Goal: Task Accomplishment & Management: Manage account settings

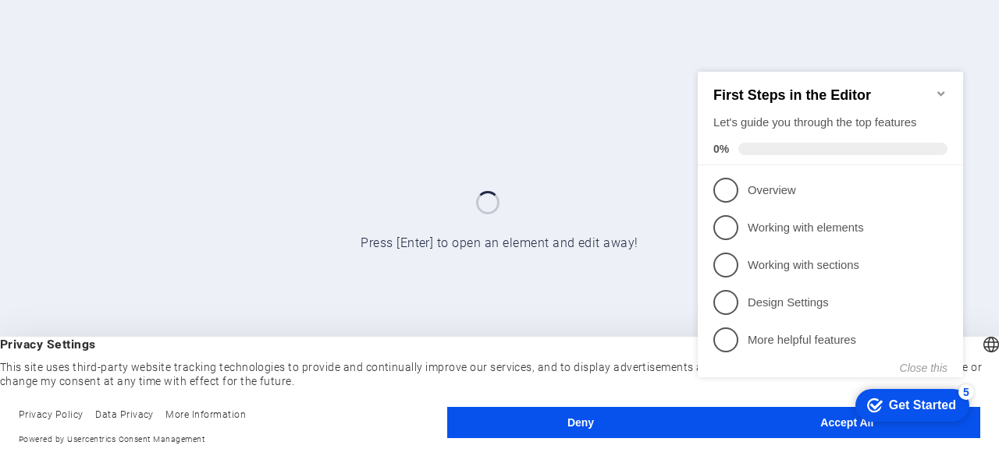
click at [818, 421] on div "checkmark Get Started 5 First Steps in the Editor Let's guide you through the t…" at bounding box center [833, 239] width 284 height 377
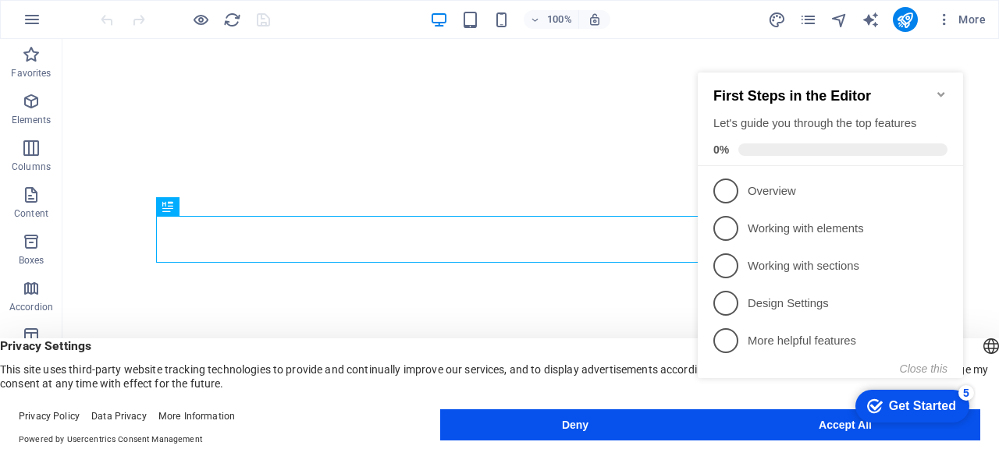
click at [945, 88] on icon "Minimize checklist" at bounding box center [941, 94] width 12 height 12
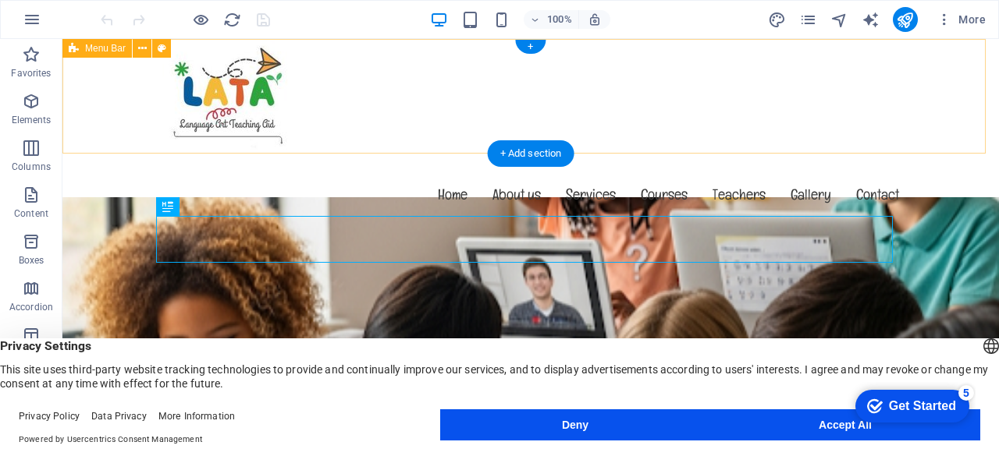
click at [267, 142] on div at bounding box center [531, 94] width 762 height 111
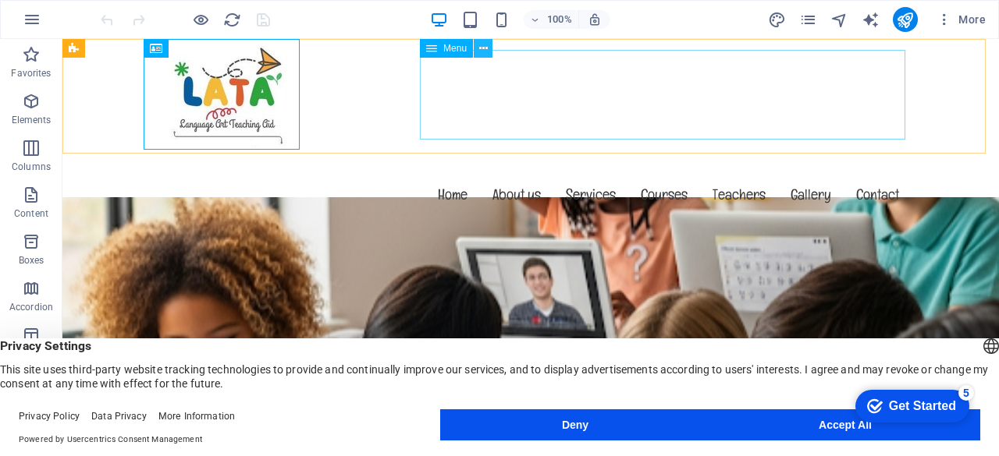
click at [483, 48] on icon at bounding box center [483, 49] width 9 height 16
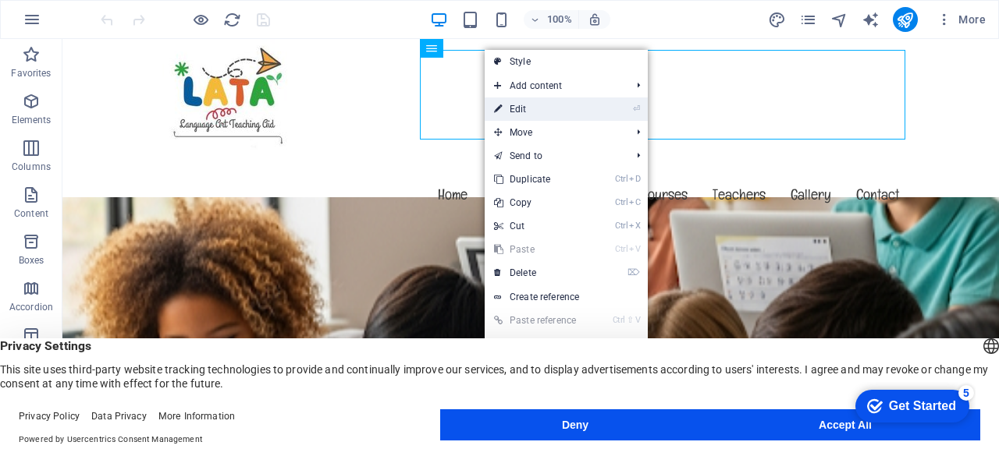
click at [501, 108] on icon at bounding box center [498, 109] width 8 height 23
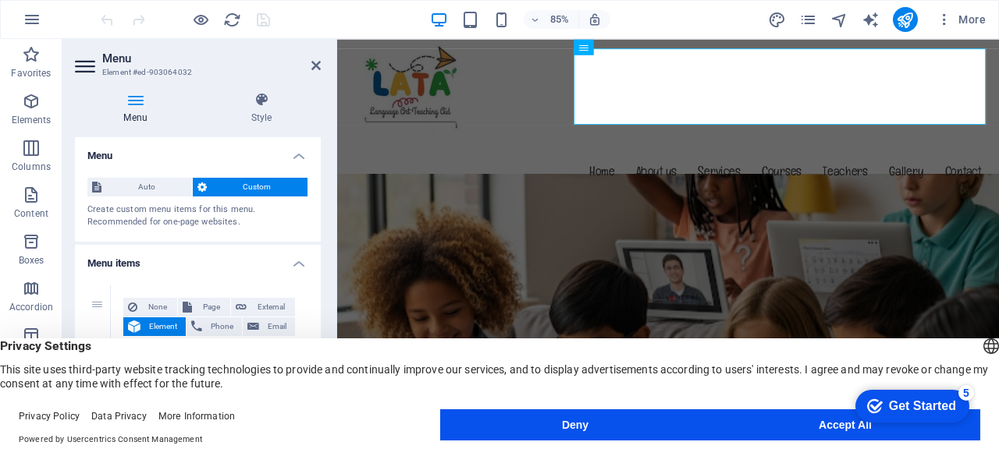
click at [308, 65] on h2 "Menu" at bounding box center [211, 59] width 218 height 14
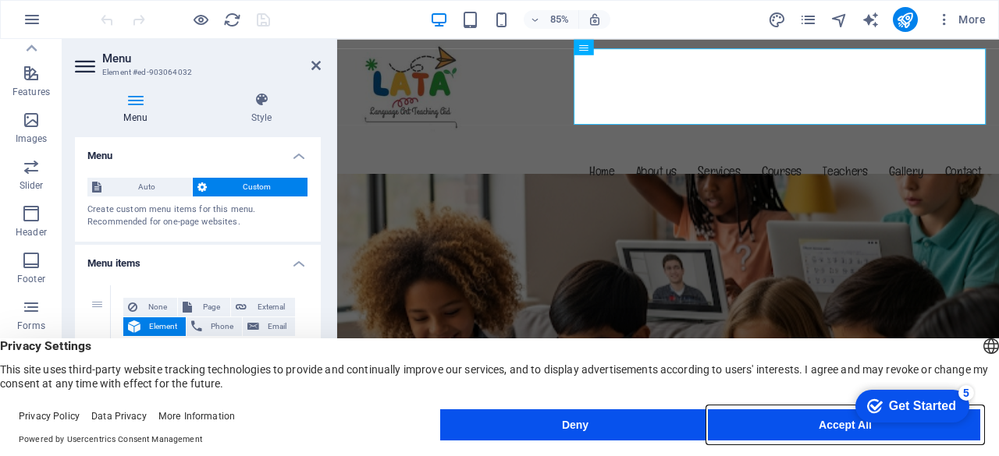
click at [804, 425] on button "Accept All" at bounding box center [845, 425] width 270 height 31
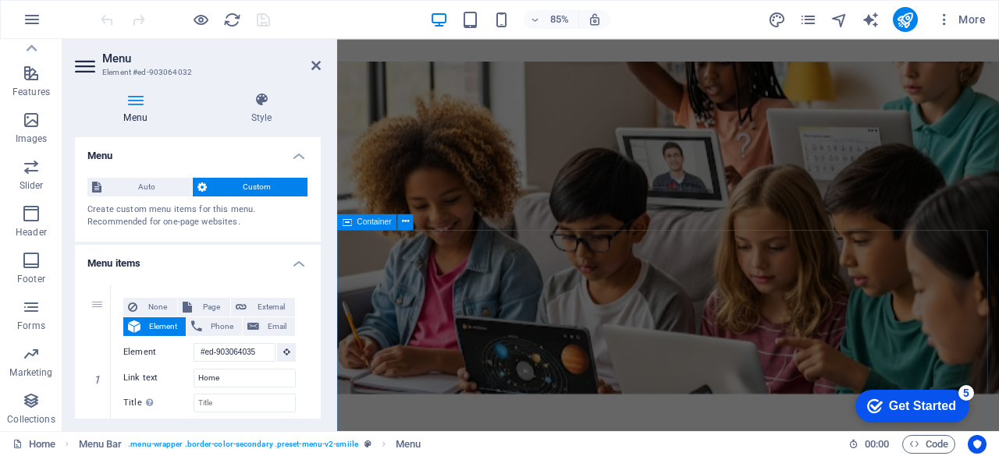
scroll to position [234, 0]
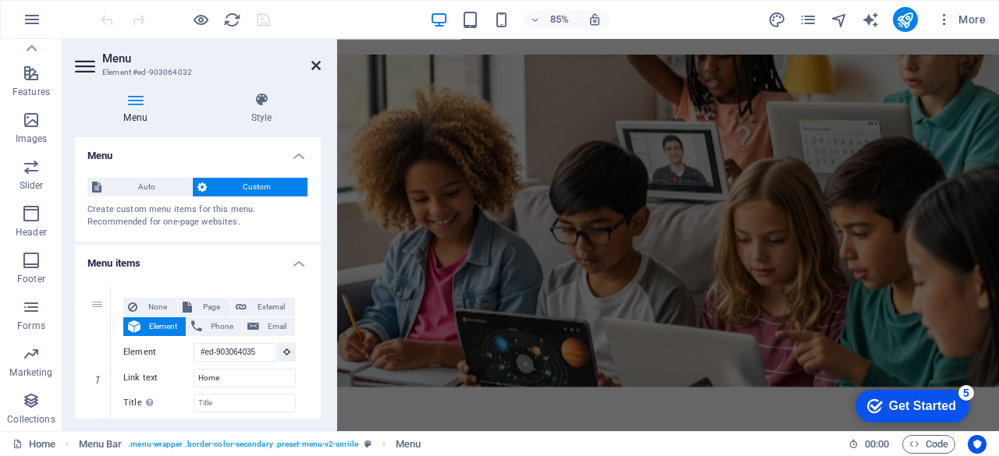
click at [311, 60] on icon at bounding box center [315, 65] width 9 height 12
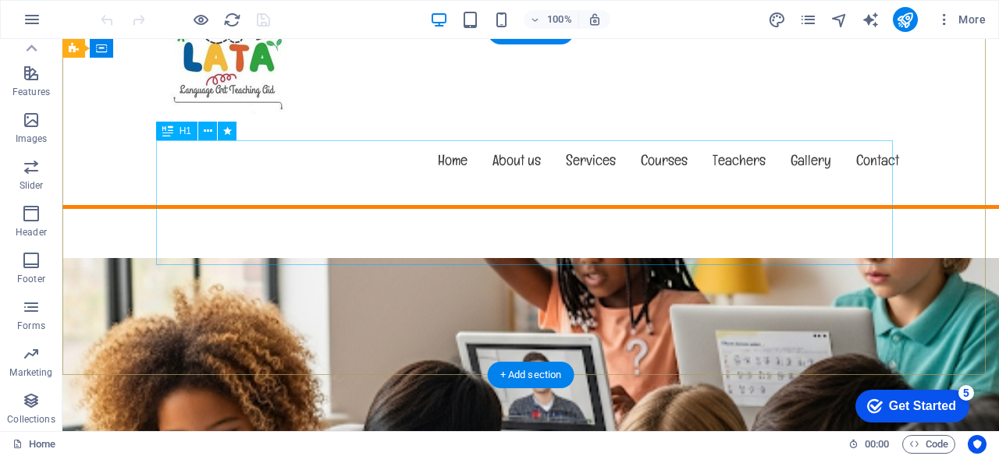
scroll to position [0, 0]
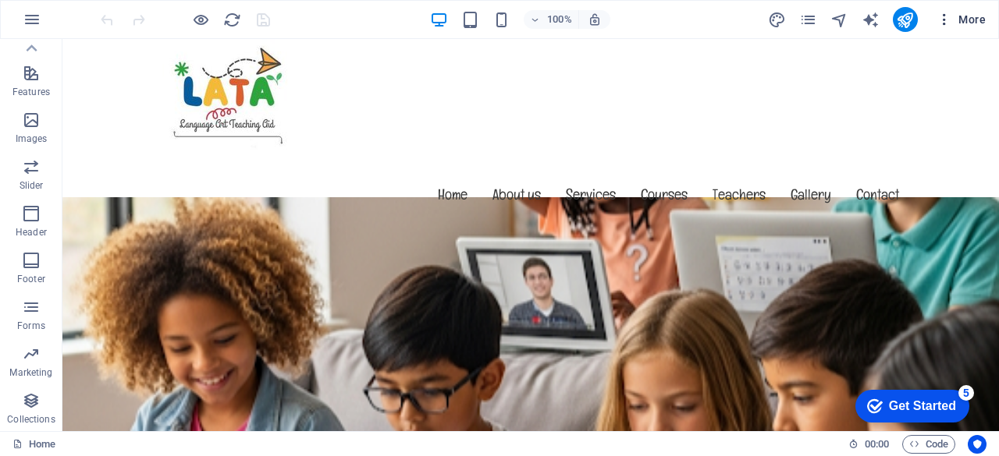
click at [942, 20] on icon "button" at bounding box center [944, 20] width 16 height 16
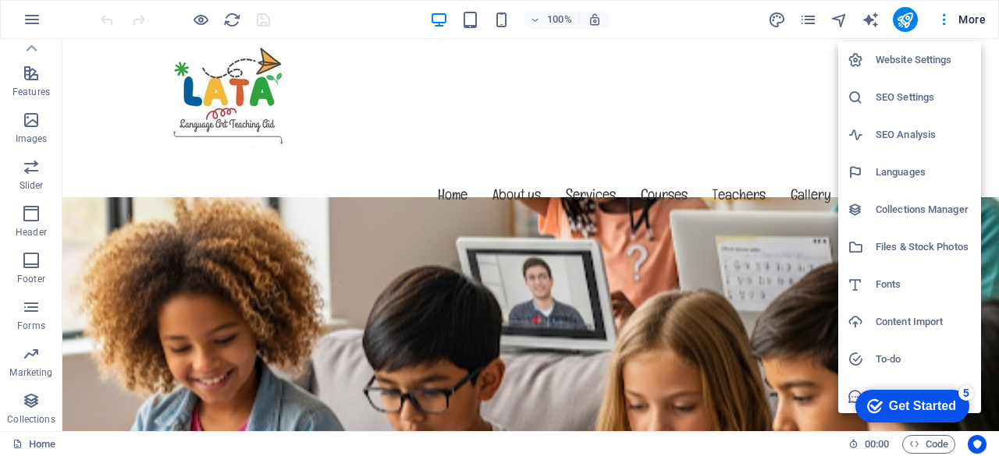
click at [916, 60] on h6 "Website Settings" at bounding box center [924, 60] width 96 height 19
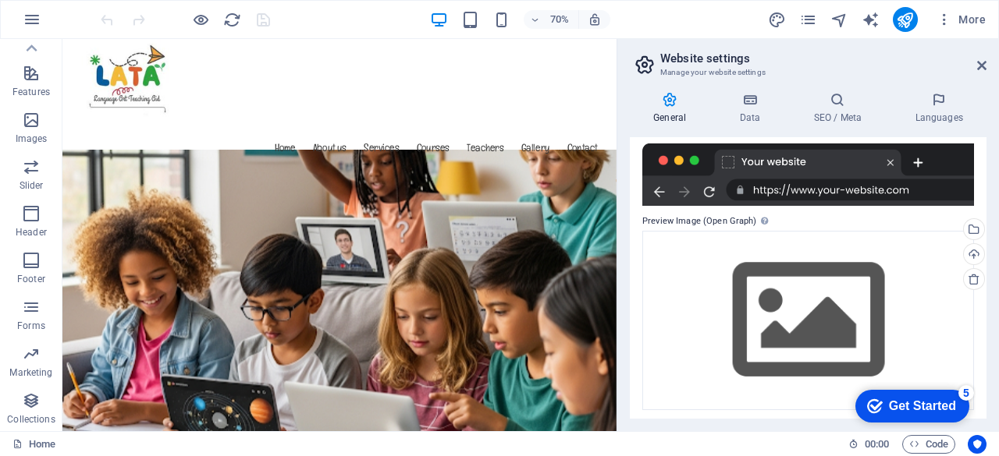
scroll to position [250, 0]
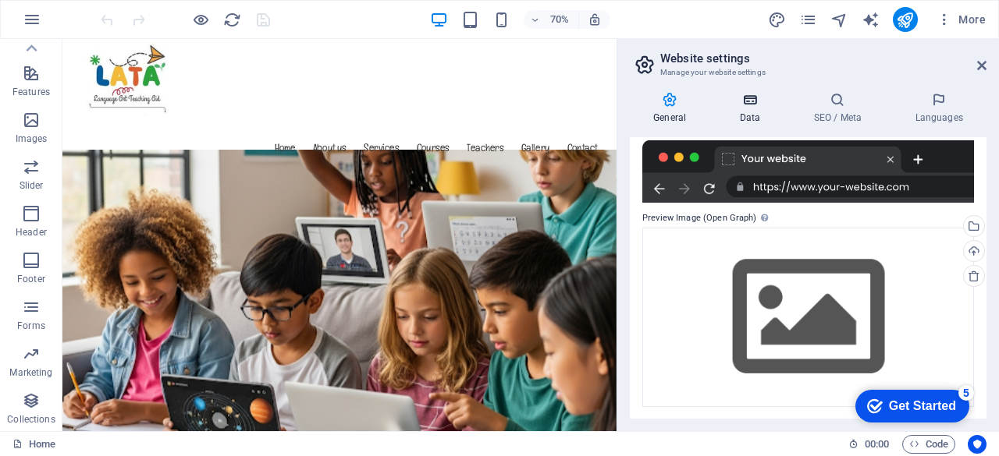
click at [751, 115] on h4 "Data" at bounding box center [753, 108] width 74 height 33
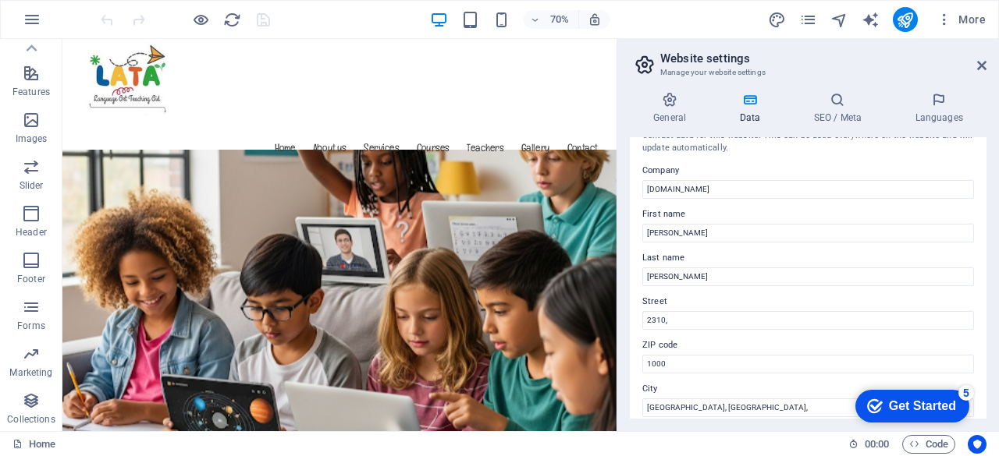
scroll to position [0, 0]
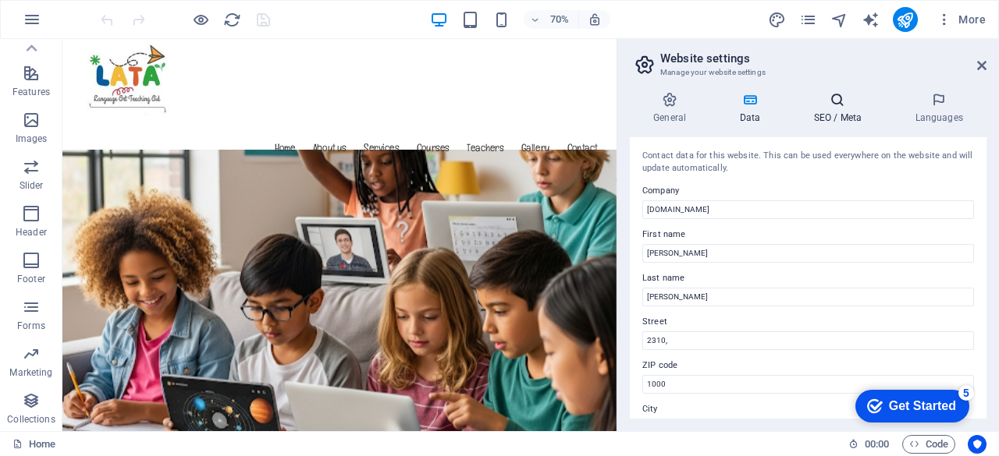
click at [828, 116] on h4 "SEO / Meta" at bounding box center [840, 108] width 101 height 33
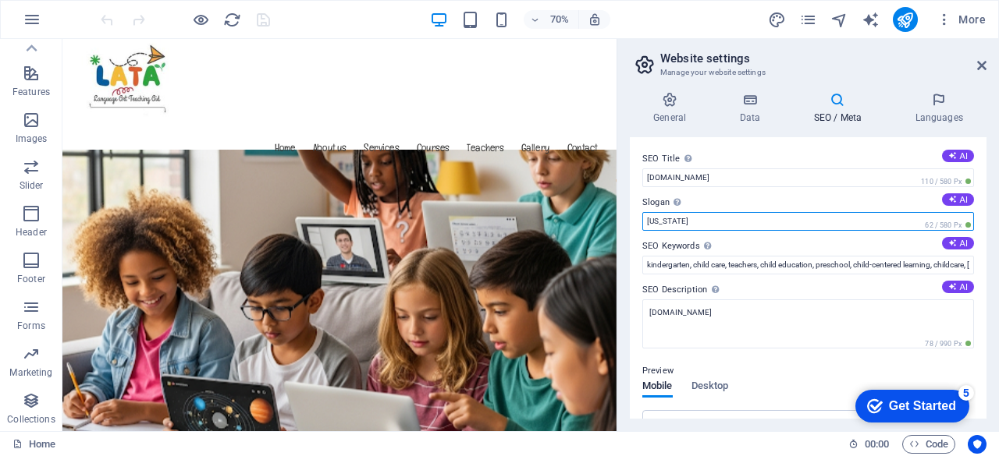
click at [680, 221] on input "[US_STATE]" at bounding box center [808, 221] width 332 height 19
type input "F"
type input "l"
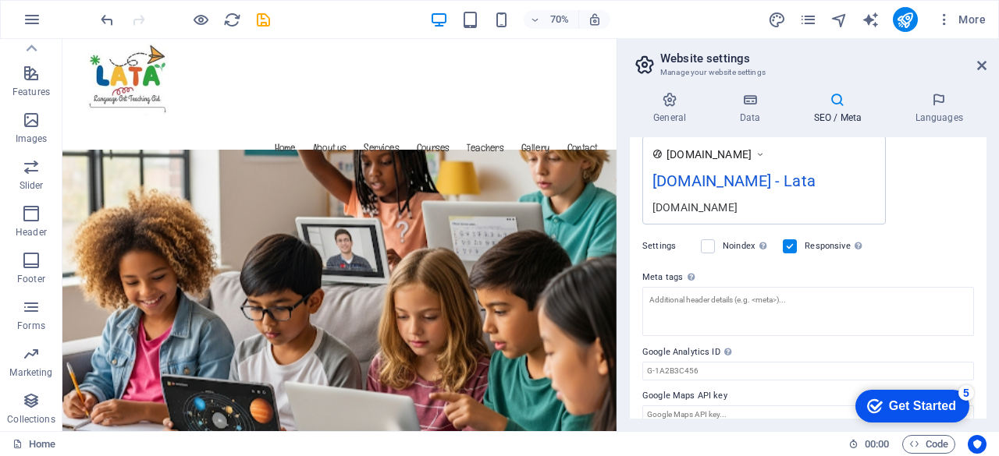
scroll to position [290, 0]
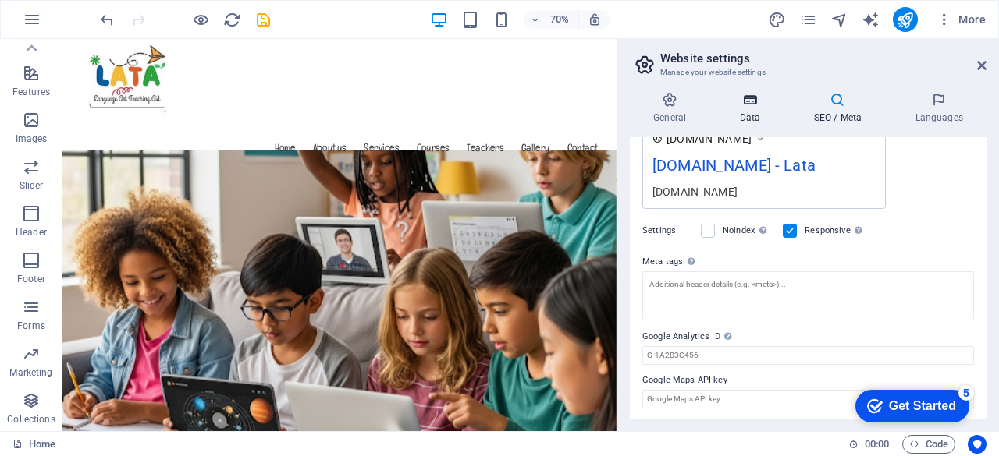
type input "Lata"
click at [750, 109] on h4 "Data" at bounding box center [753, 108] width 74 height 33
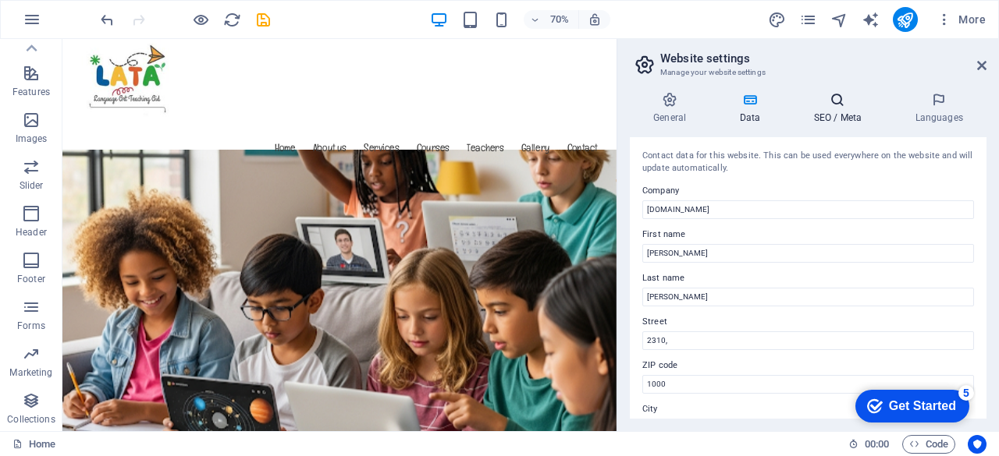
click at [824, 106] on icon at bounding box center [837, 100] width 95 height 16
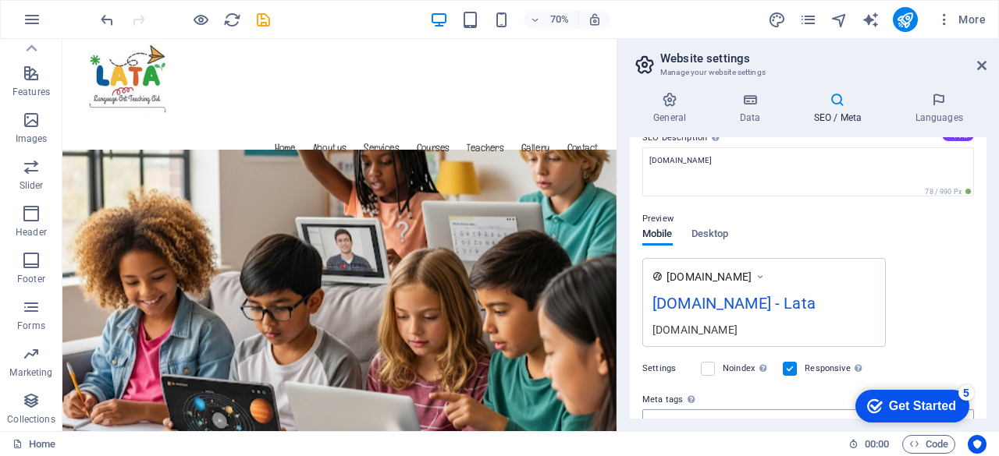
scroll to position [134, 0]
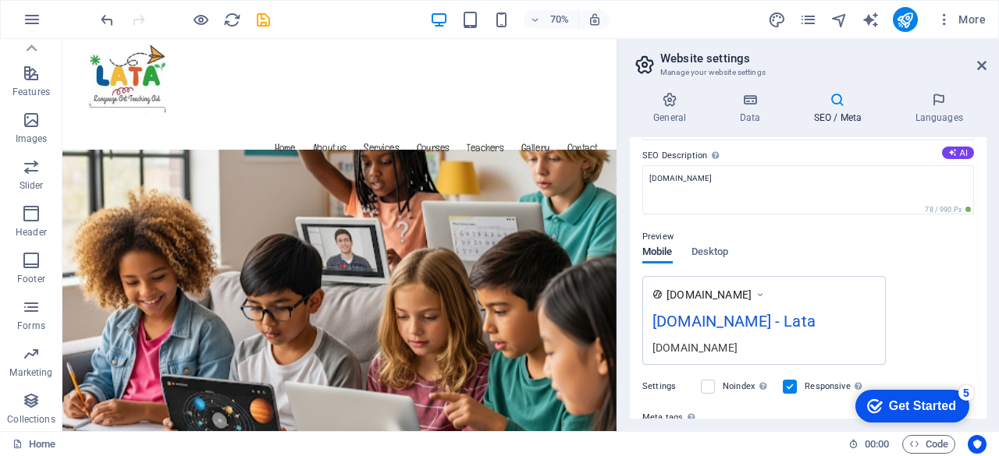
click at [371, 9] on div "70% More" at bounding box center [545, 19] width 894 height 25
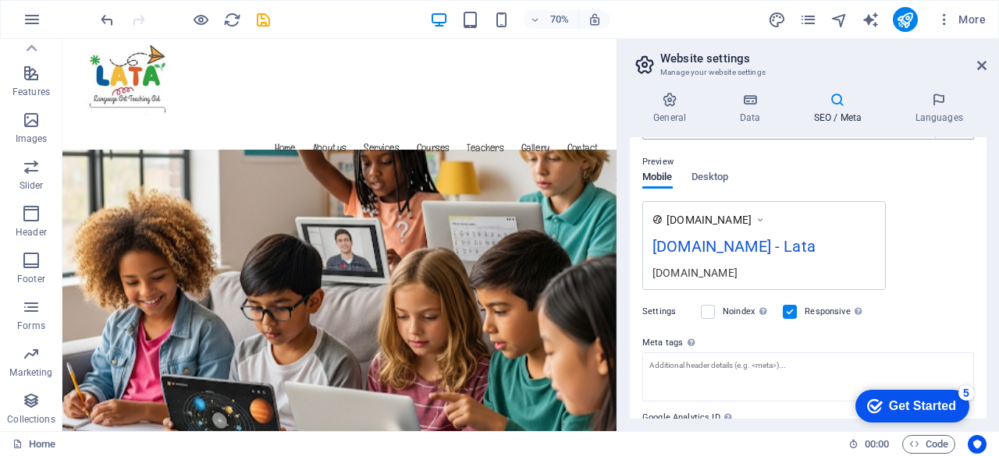
scroll to position [290, 0]
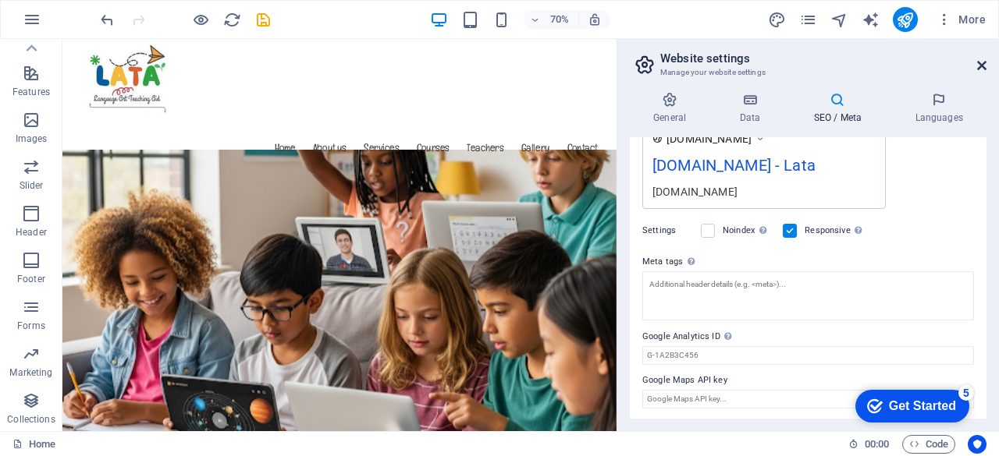
click at [982, 62] on icon at bounding box center [981, 65] width 9 height 12
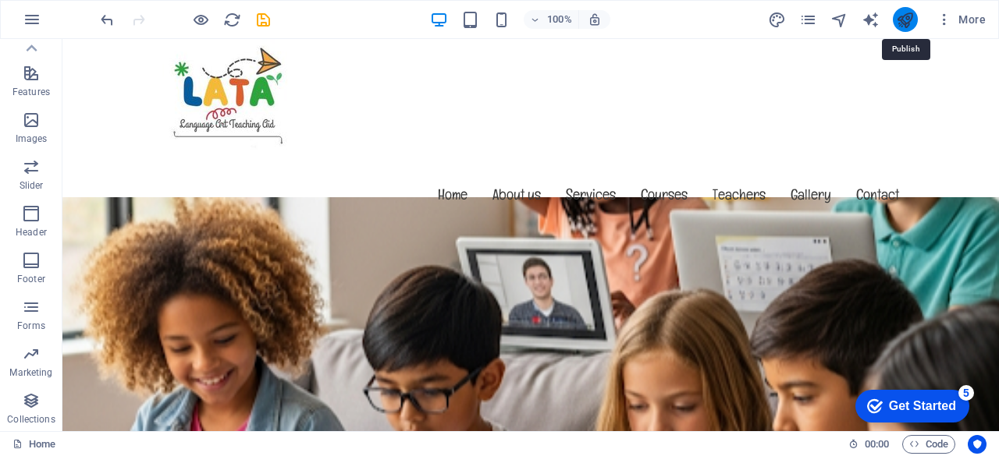
click at [907, 19] on icon "publish" at bounding box center [905, 20] width 18 height 18
